Goal: Find specific page/section: Find specific page/section

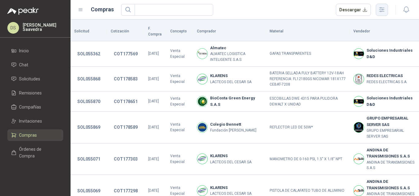
click at [382, 10] on icon "button" at bounding box center [381, 9] width 5 height 5
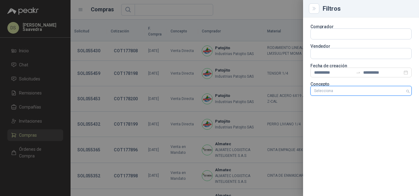
click at [384, 92] on div at bounding box center [357, 91] width 92 height 4
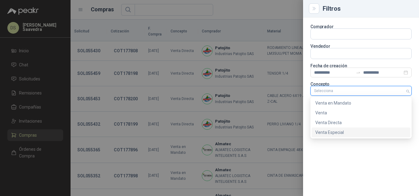
click at [360, 135] on div "Venta Especial" at bounding box center [360, 132] width 91 height 7
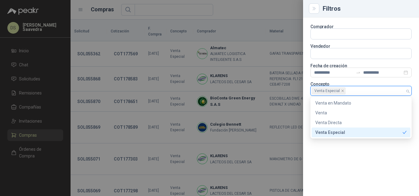
click at [264, 13] on div at bounding box center [209, 98] width 419 height 196
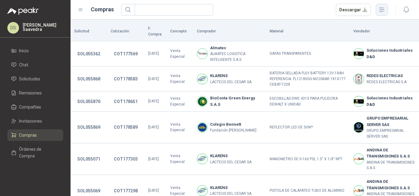
click at [382, 11] on icon "button" at bounding box center [381, 9] width 7 height 7
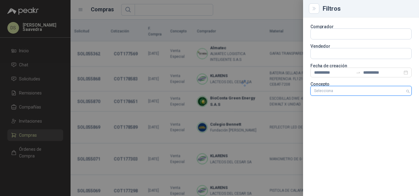
click at [390, 93] on div at bounding box center [357, 91] width 92 height 4
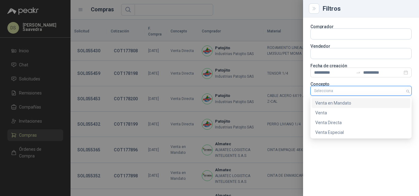
click at [346, 103] on div "Venta en Mandato" at bounding box center [360, 103] width 91 height 7
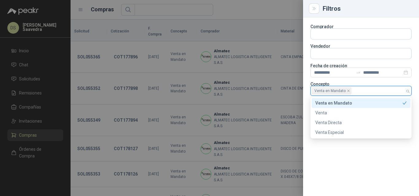
click at [257, 10] on div at bounding box center [209, 98] width 419 height 196
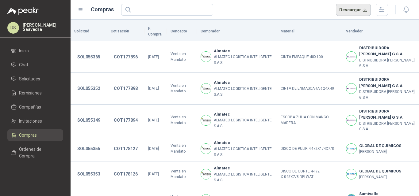
click at [350, 13] on button "Descargar" at bounding box center [353, 10] width 35 height 12
